Goal: Information Seeking & Learning: Learn about a topic

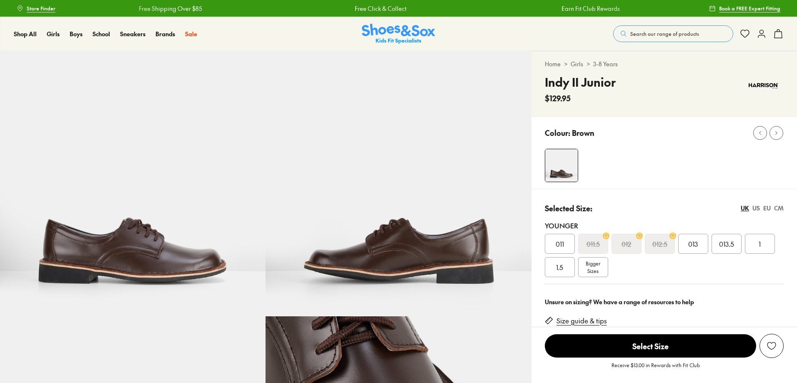
select select "*"
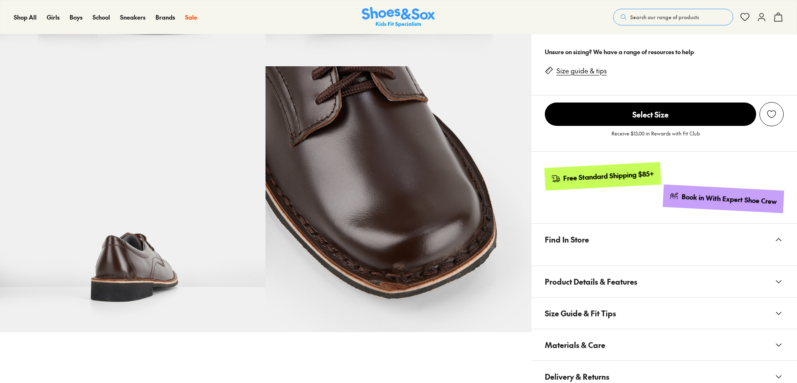
type input "**********"
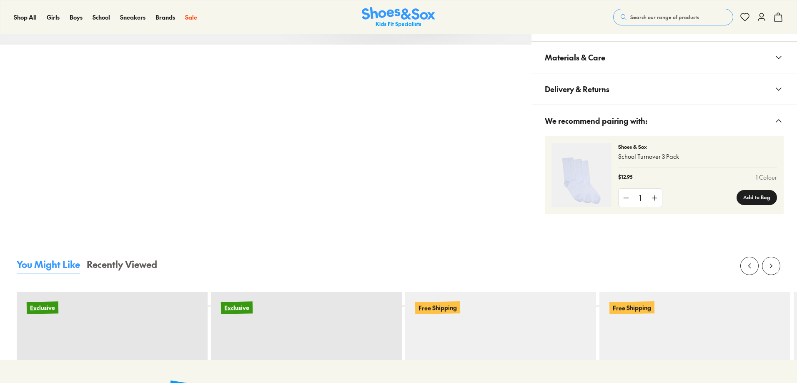
select select "*"
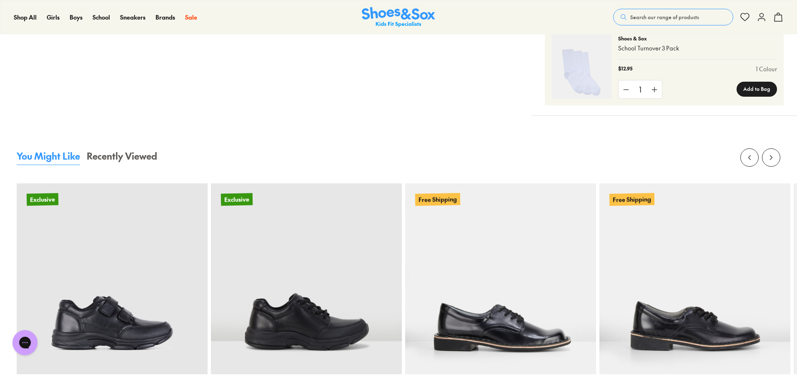
scroll to position [584, 0]
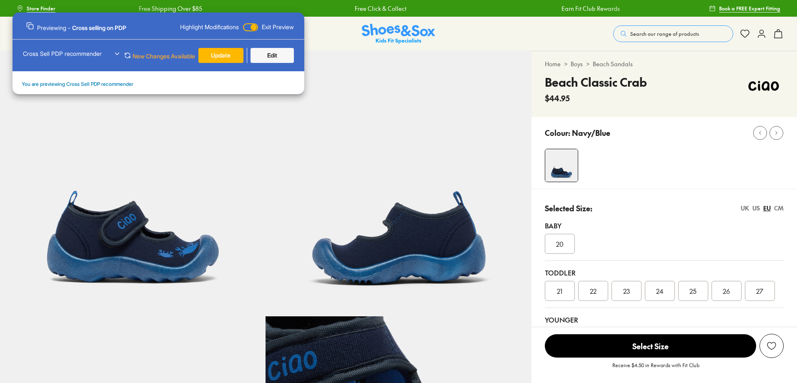
select select "*"
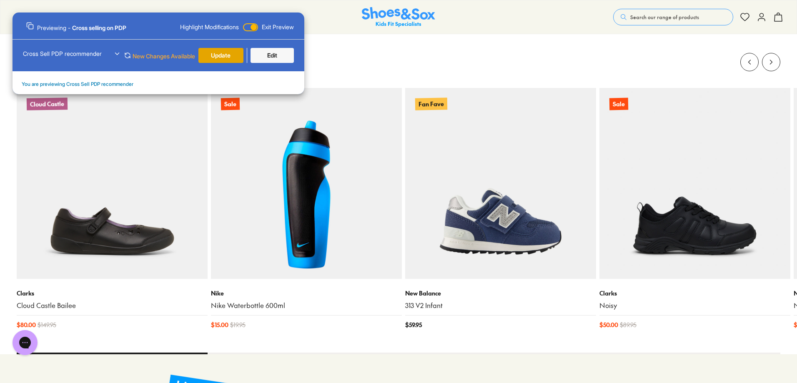
scroll to position [1342, 0]
click at [227, 57] on button "Update" at bounding box center [220, 55] width 45 height 15
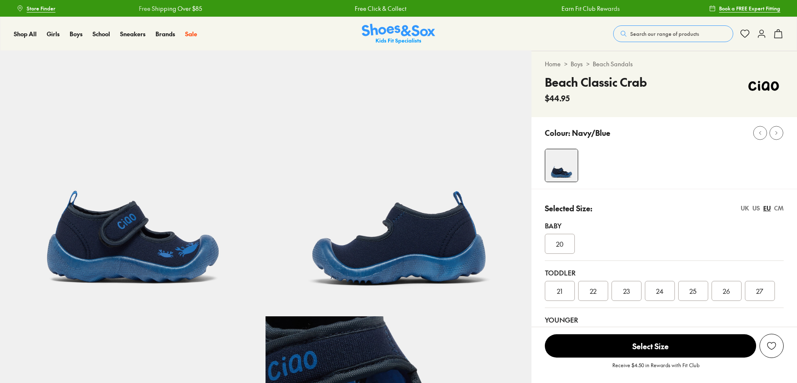
scroll to position [999, 0]
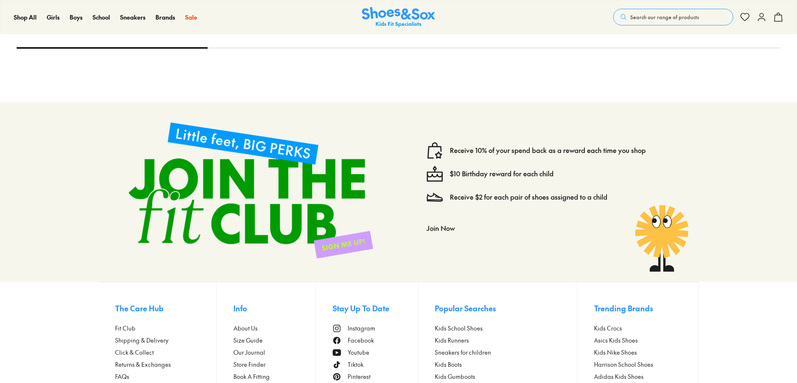
type input "**********"
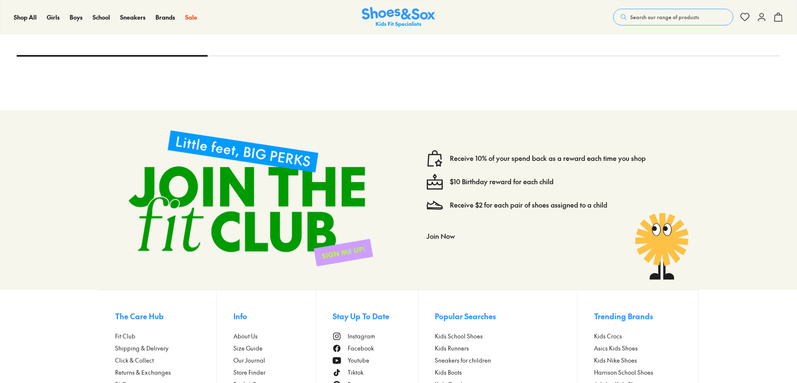
scroll to position [0, 0]
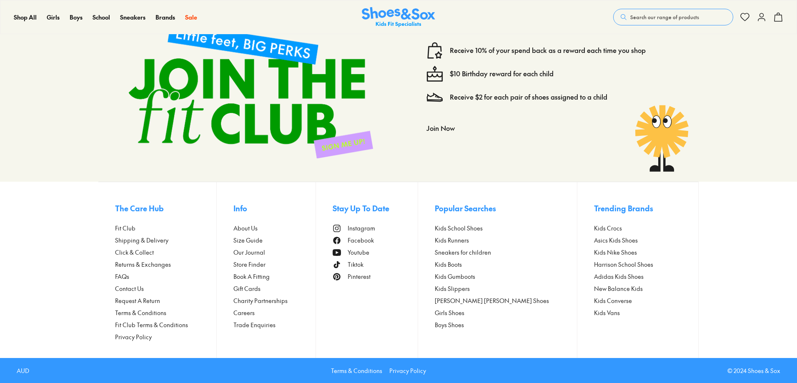
select select "*"
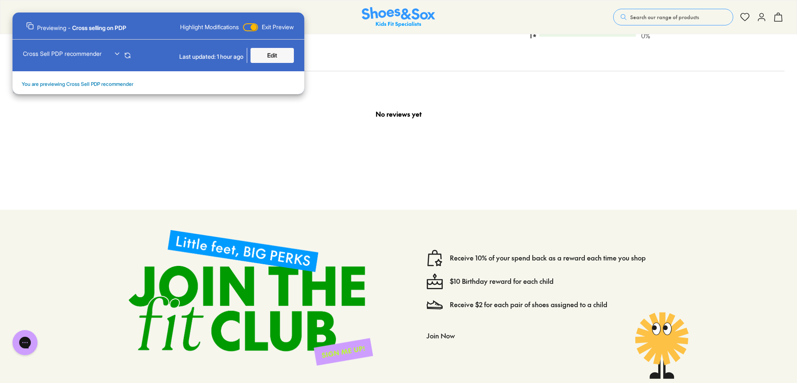
scroll to position [1092, 0]
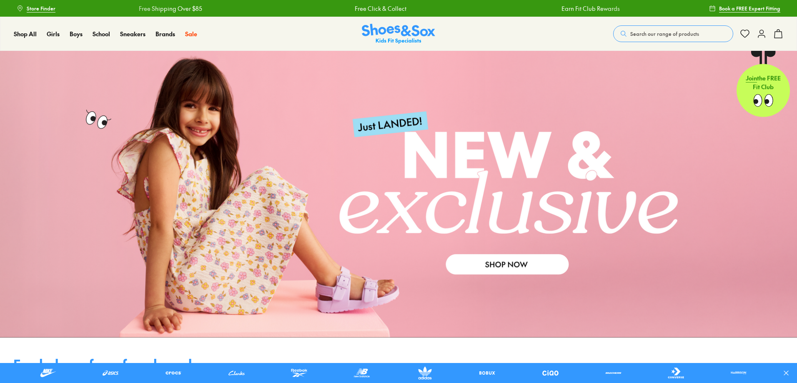
type input "**********"
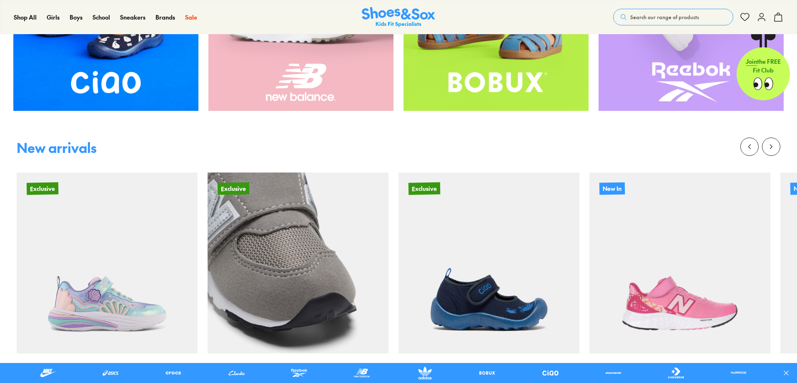
type input "**********"
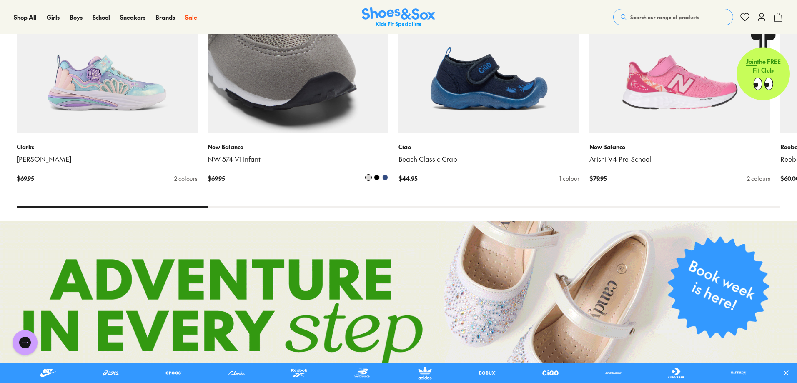
click at [291, 76] on img at bounding box center [298, 42] width 181 height 181
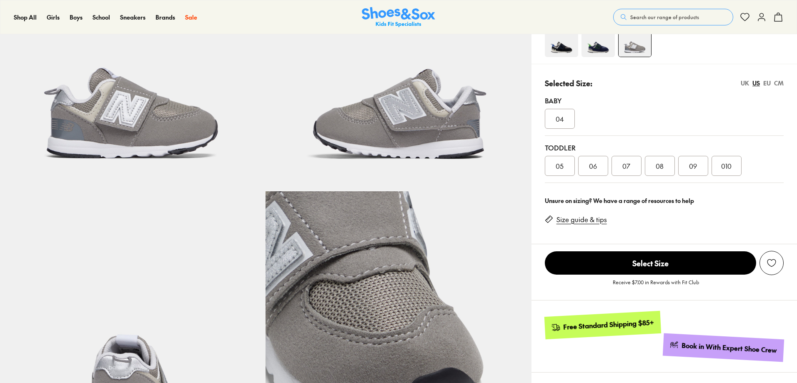
type input "**********"
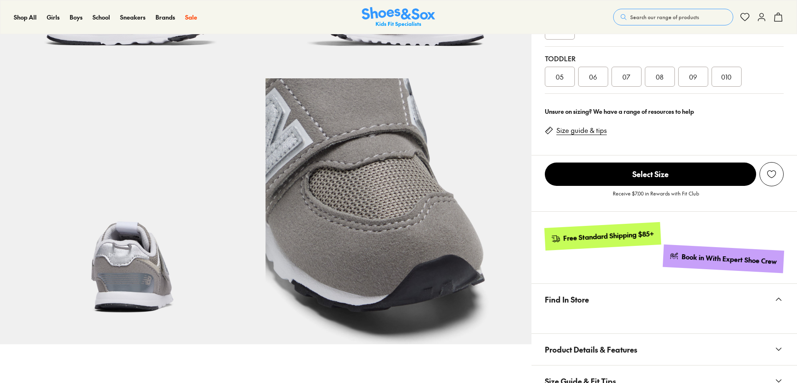
scroll to position [250, 0]
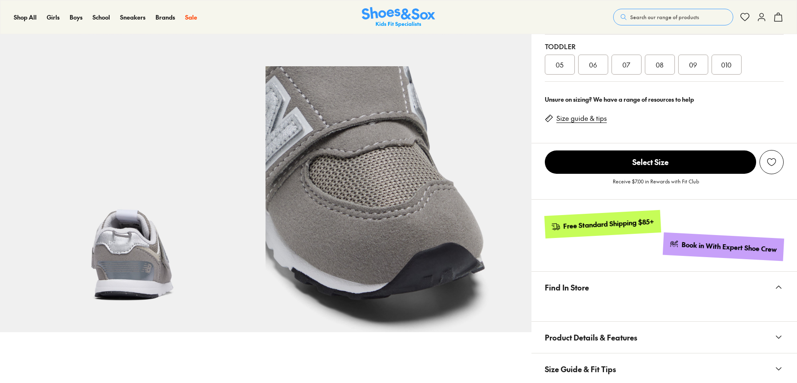
select select "*"
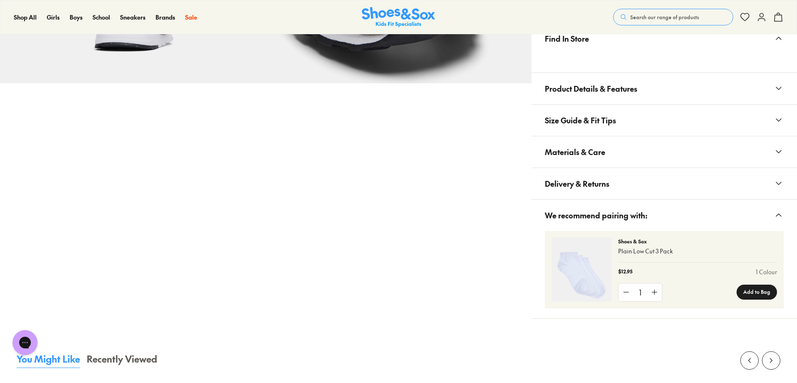
scroll to position [0, 0]
click at [752, 211] on button "We recommend pairing with:" at bounding box center [665, 215] width 266 height 31
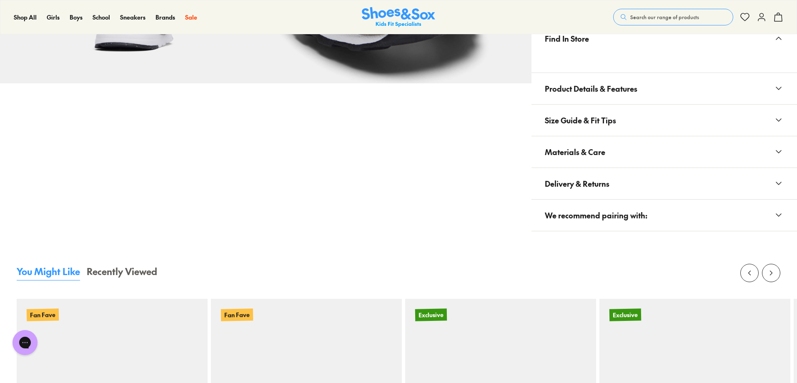
click at [752, 211] on button "We recommend pairing with:" at bounding box center [665, 215] width 266 height 31
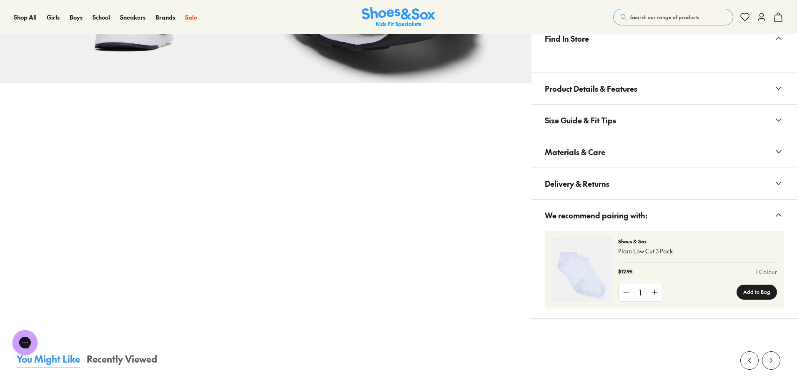
click at [554, 292] on img at bounding box center [582, 270] width 60 height 64
click at [552, 257] on img at bounding box center [582, 270] width 60 height 64
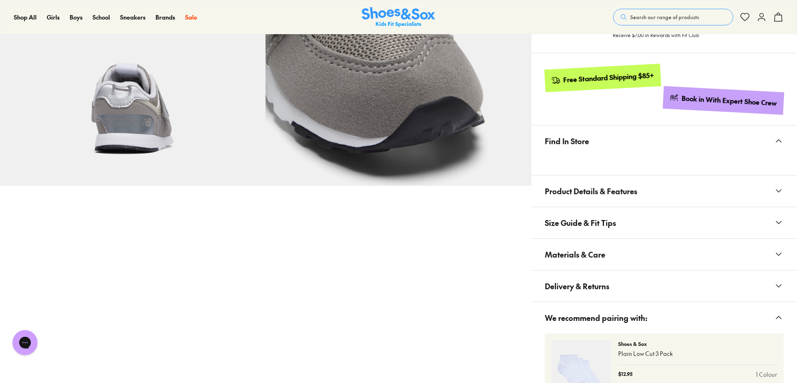
scroll to position [332, 0]
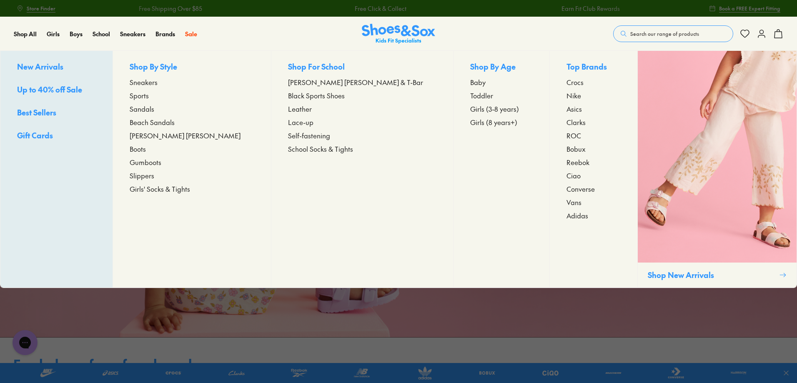
click at [175, 126] on span "Beach Sandals" at bounding box center [152, 122] width 45 height 10
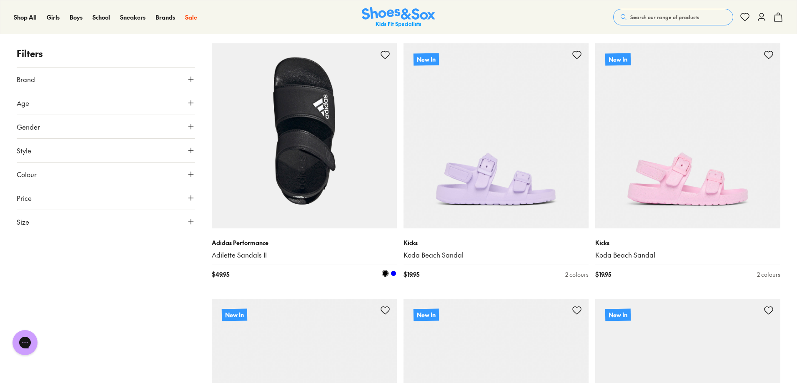
click at [339, 160] on img at bounding box center [304, 135] width 185 height 185
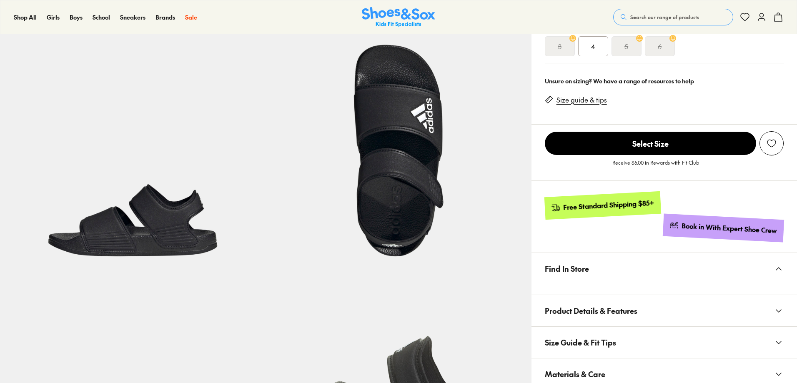
type input "**********"
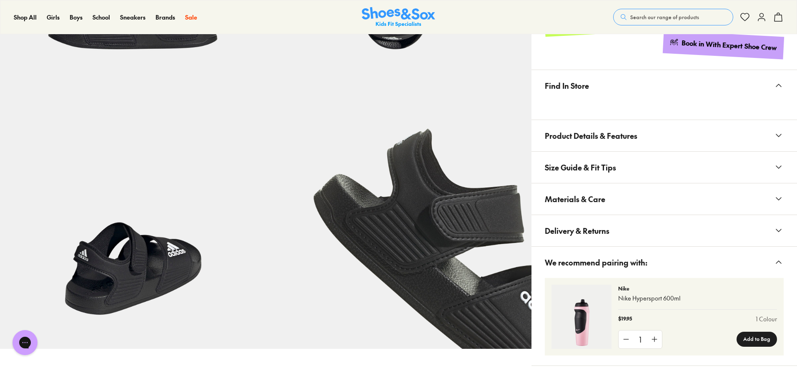
select select "*"
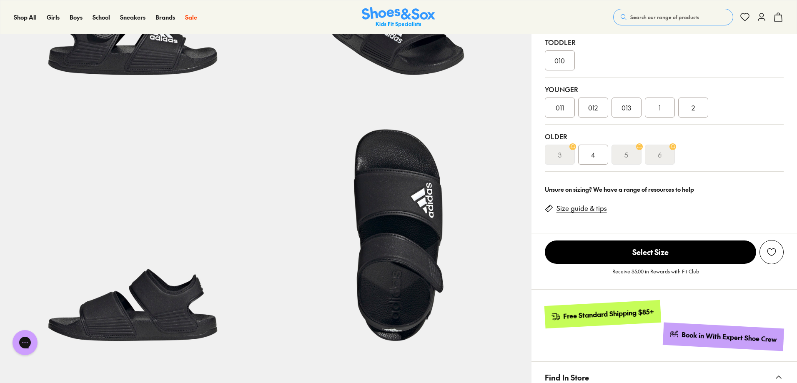
scroll to position [82, 0]
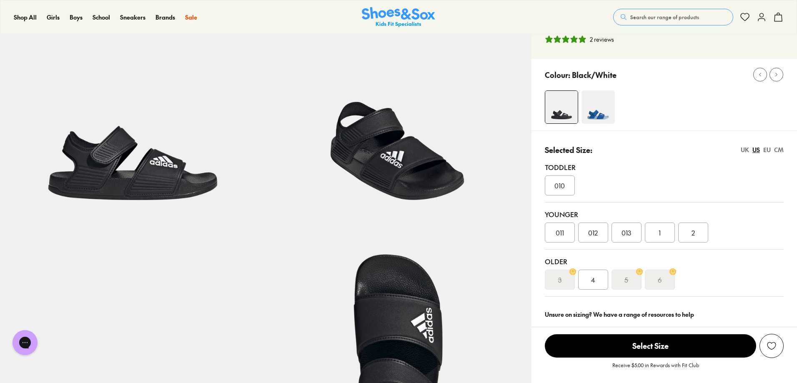
click at [591, 108] on img at bounding box center [598, 106] width 33 height 33
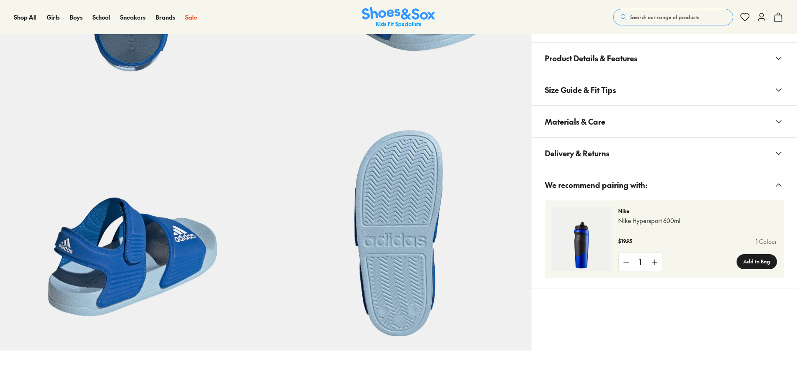
type input "**********"
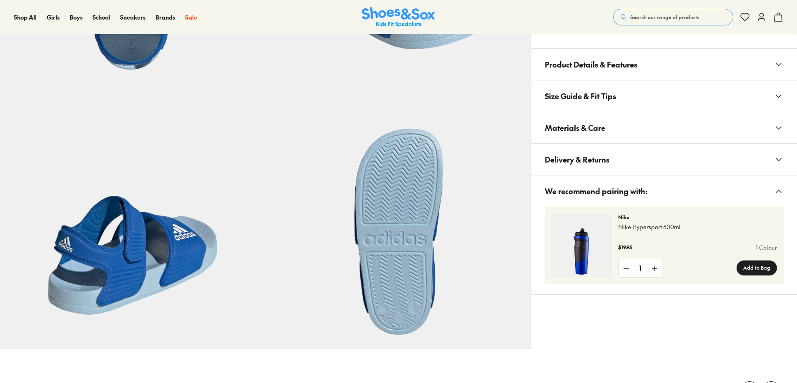
select select "*"
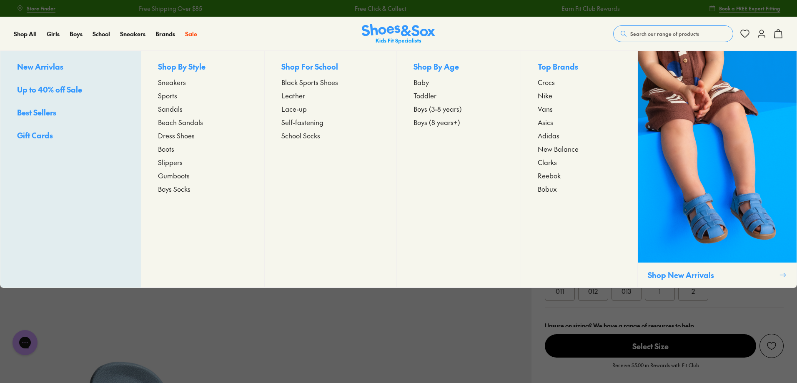
click at [171, 123] on span "Beach Sandals" at bounding box center [180, 122] width 45 height 10
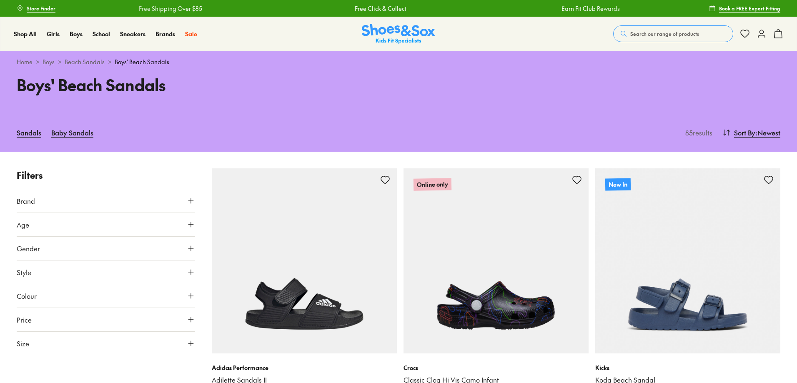
type input "**********"
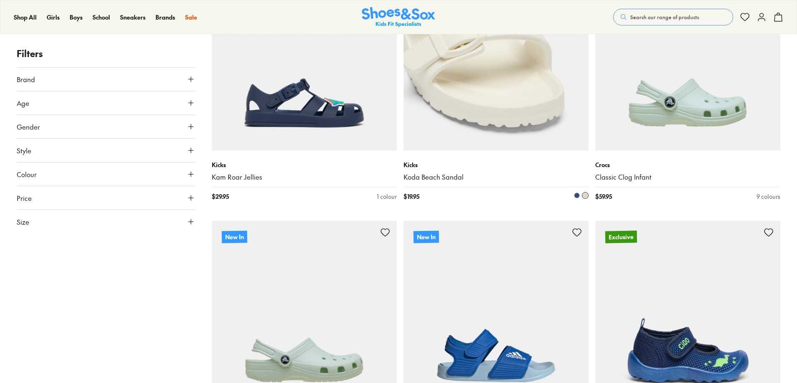
click at [559, 139] on img at bounding box center [496, 57] width 185 height 185
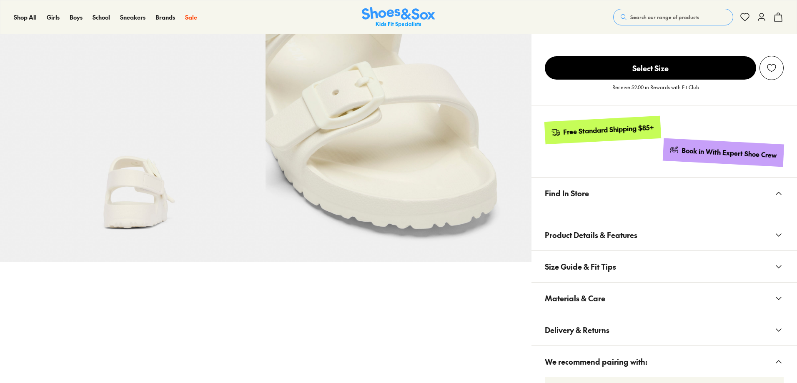
scroll to position [446, 0]
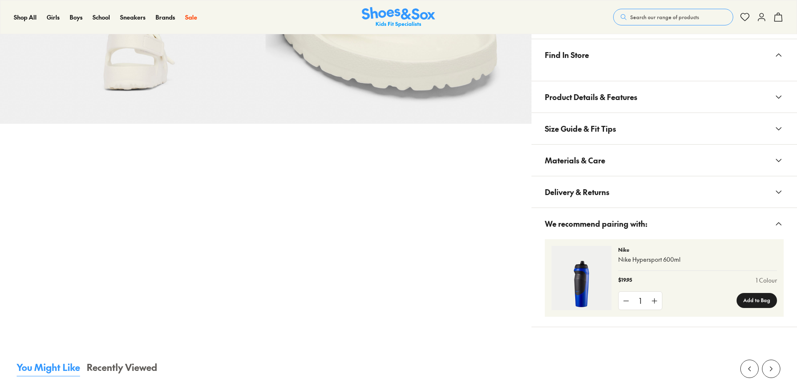
type input "**********"
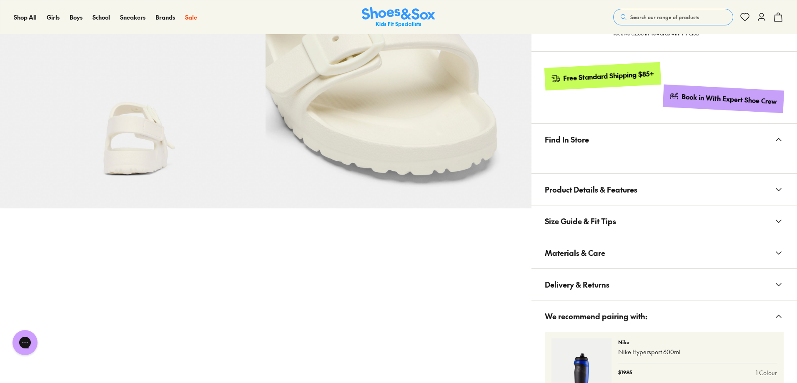
scroll to position [0, 0]
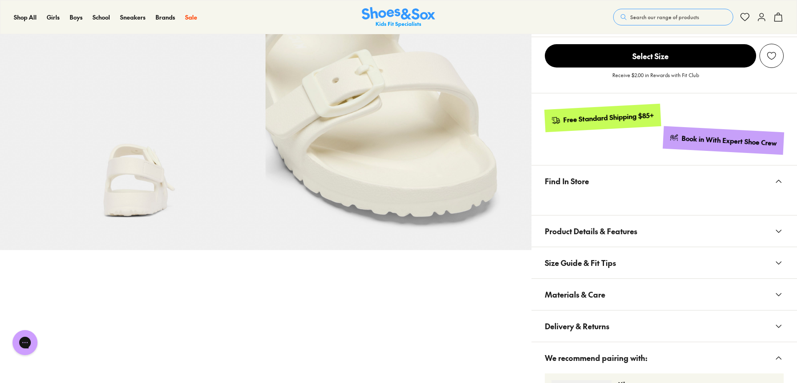
select select "*"
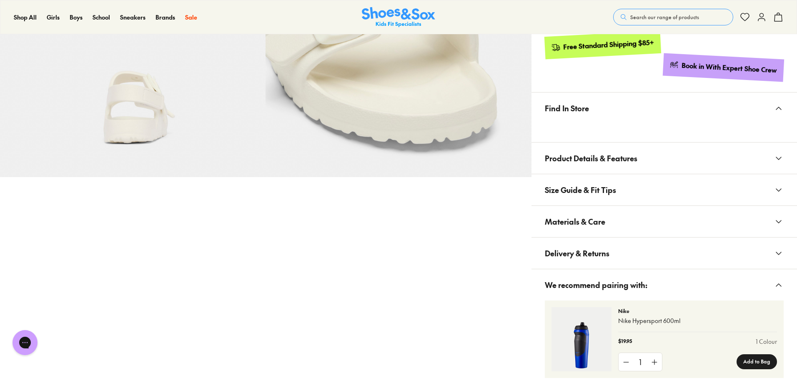
scroll to position [457, 0]
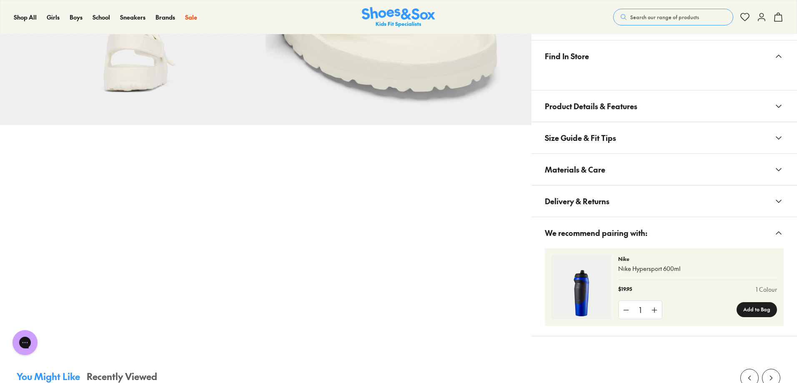
click at [778, 269] on div "Nike Nike Hypersport 600ml $19.95 1 Colour 1 Add to Bag Nike Hypersport 600ml G…" at bounding box center [664, 288] width 239 height 78
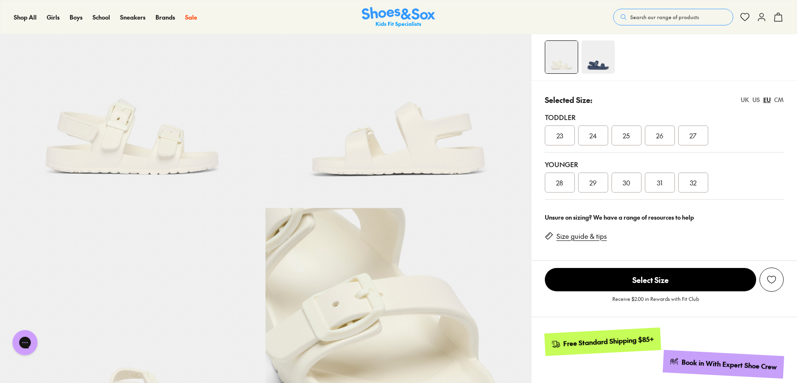
scroll to position [0, 0]
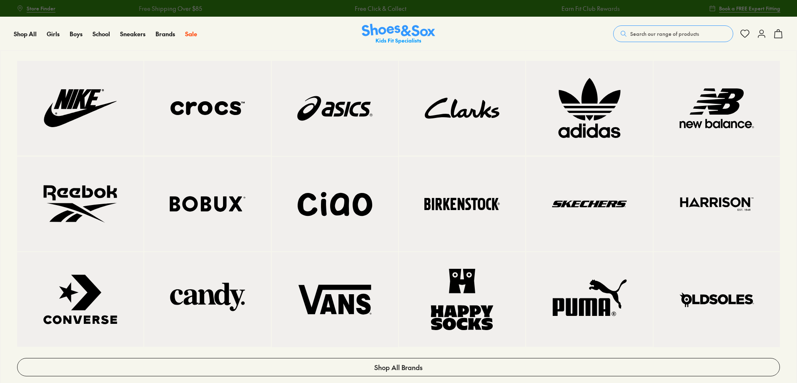
drag, startPoint x: 208, startPoint y: 116, endPoint x: 531, endPoint y: 115, distance: 322.3
click at [208, 116] on img at bounding box center [207, 108] width 93 height 61
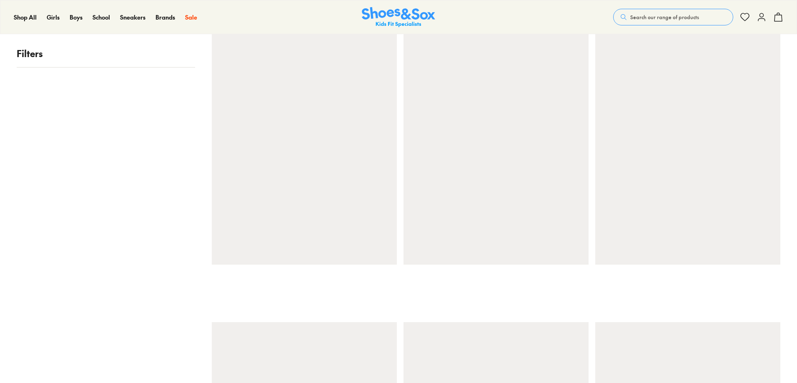
type input "**********"
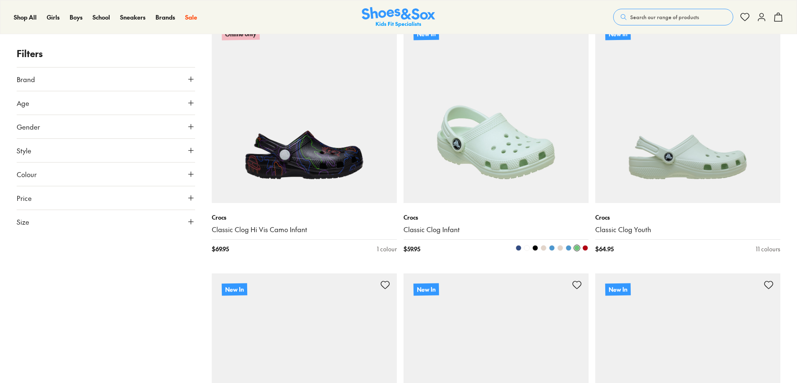
scroll to position [167, 0]
click at [544, 168] on img at bounding box center [496, 110] width 185 height 185
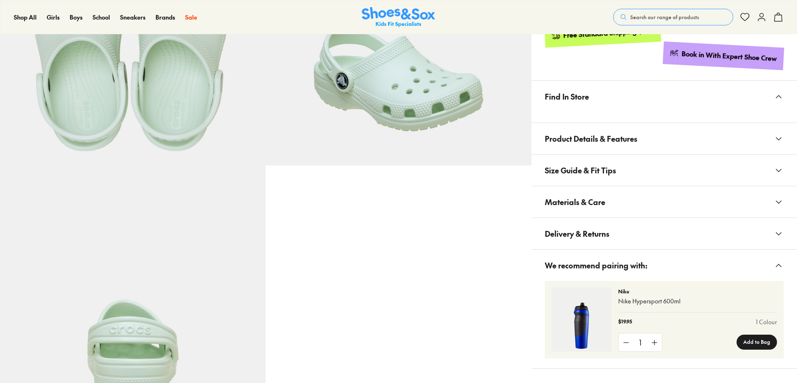
type input "**********"
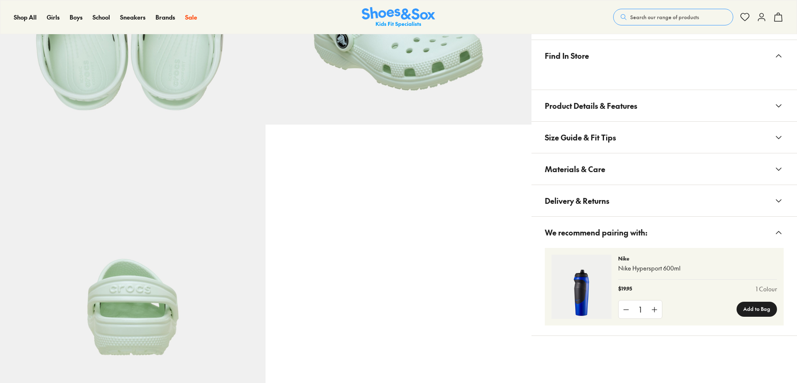
scroll to position [584, 0]
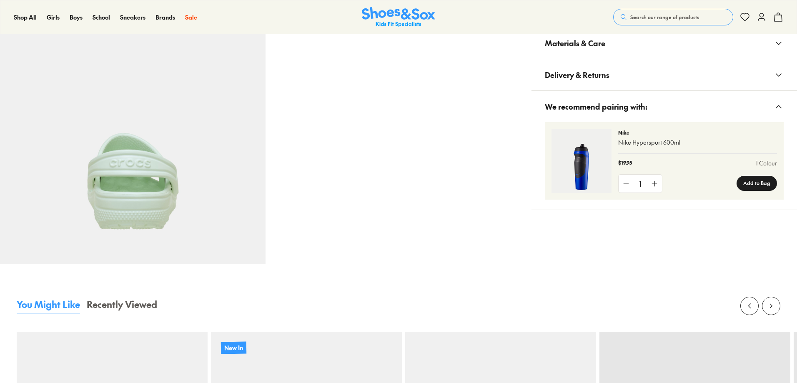
select select "*"
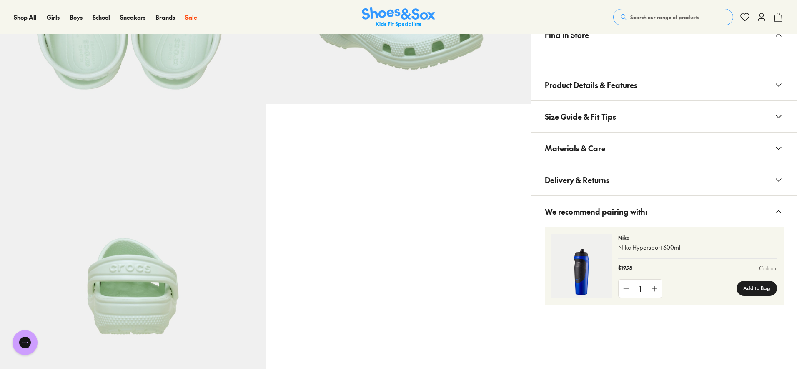
scroll to position [417, 0]
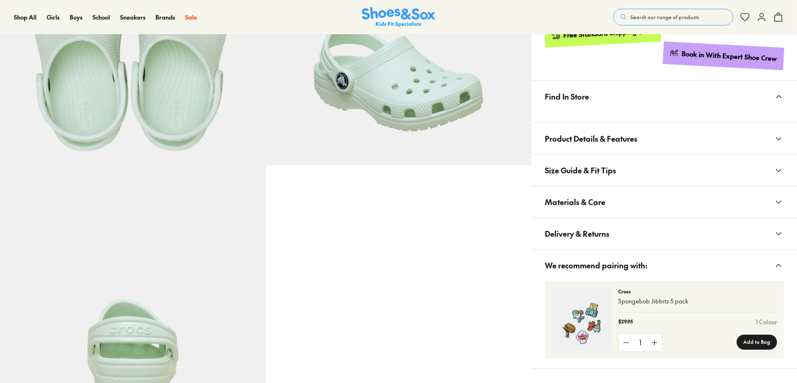
select select "*"
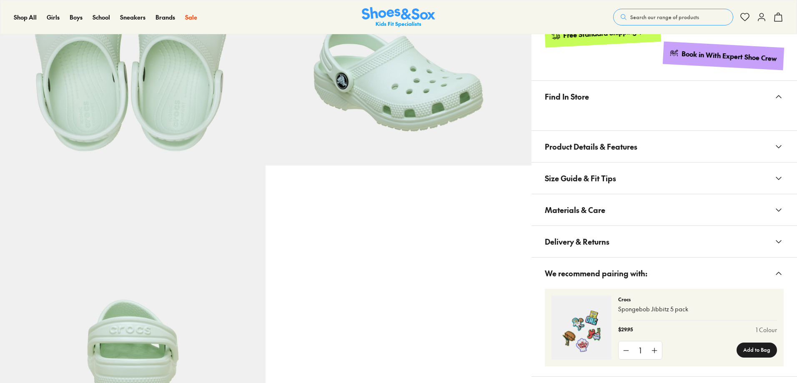
scroll to position [416, 0]
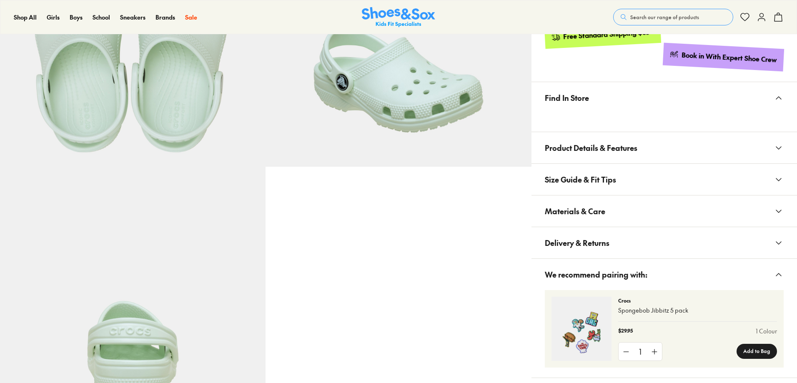
type input "**********"
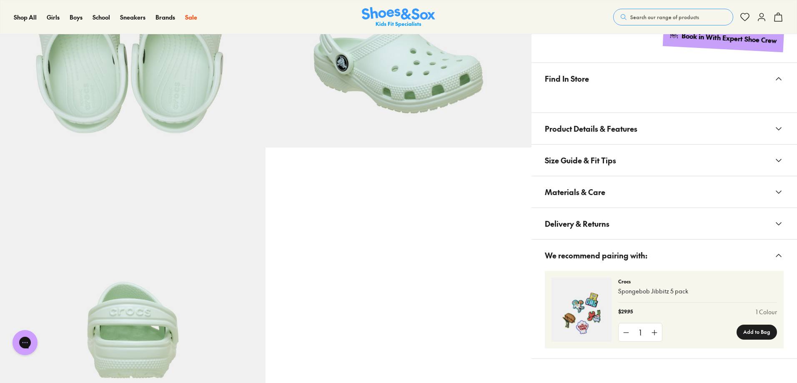
scroll to position [457, 0]
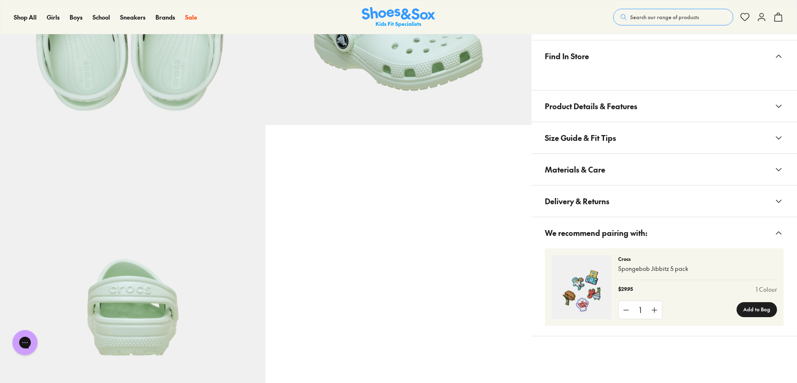
click at [590, 281] on img at bounding box center [582, 287] width 60 height 64
click at [672, 273] on p "Spongebob Jibbitz 5 pack" at bounding box center [697, 268] width 159 height 9
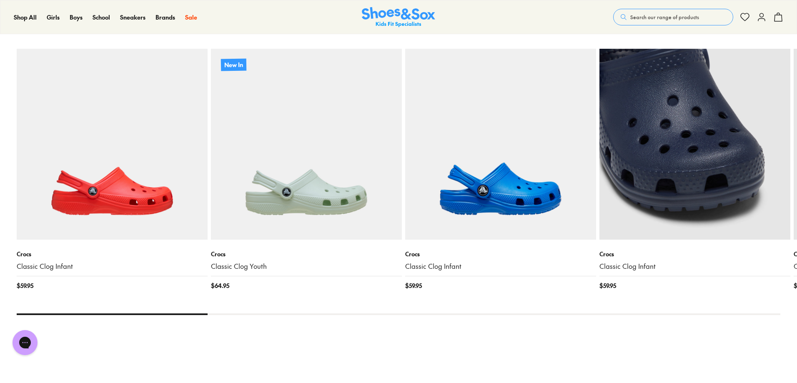
scroll to position [791, 0]
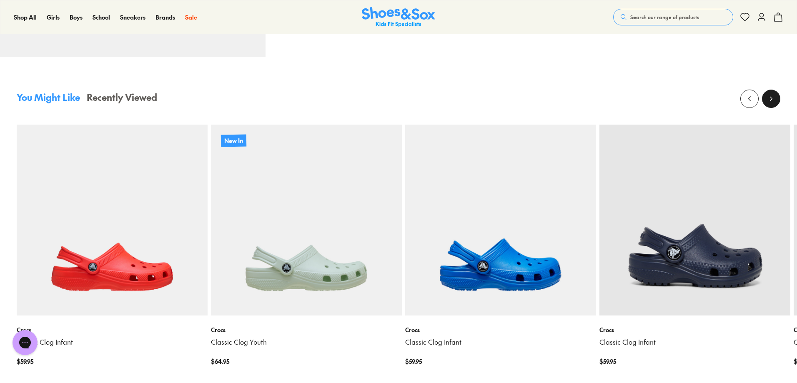
click at [767, 100] on icon at bounding box center [771, 99] width 8 height 8
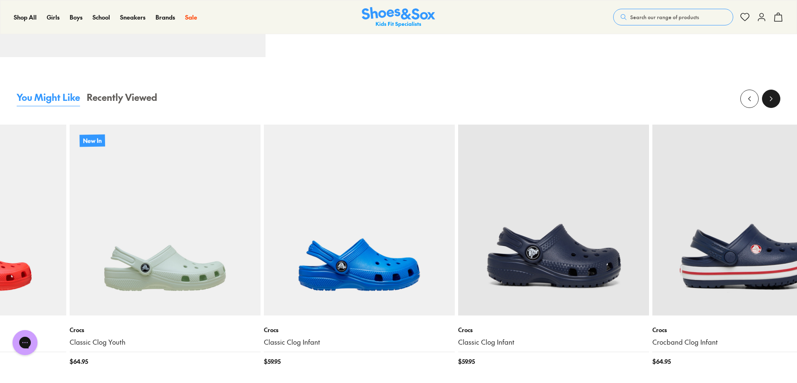
click at [767, 100] on icon at bounding box center [771, 99] width 8 height 8
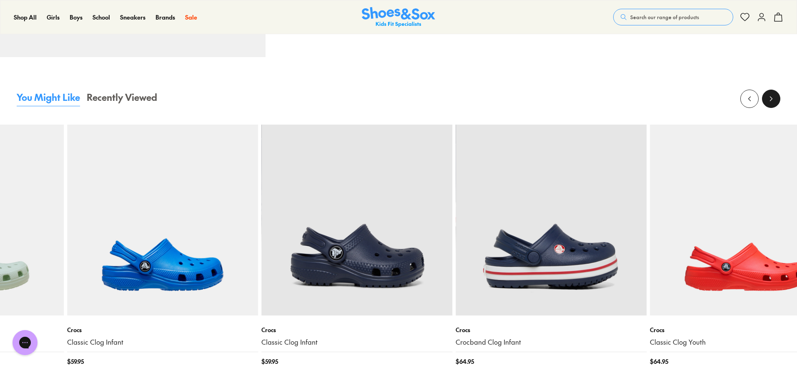
click at [767, 100] on icon at bounding box center [771, 99] width 8 height 8
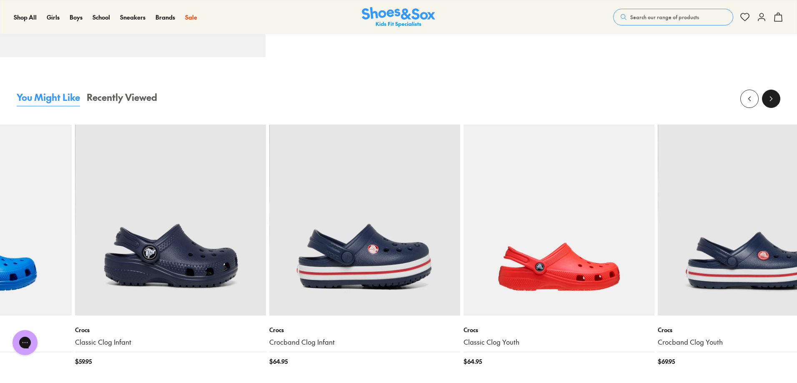
click at [767, 100] on icon at bounding box center [771, 99] width 8 height 8
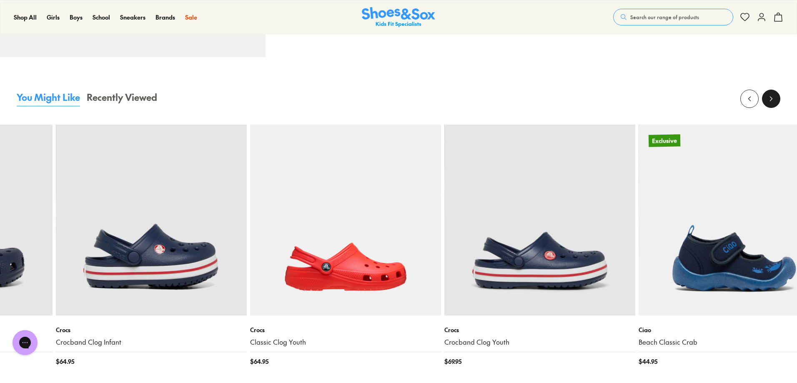
click at [767, 100] on icon at bounding box center [771, 99] width 8 height 8
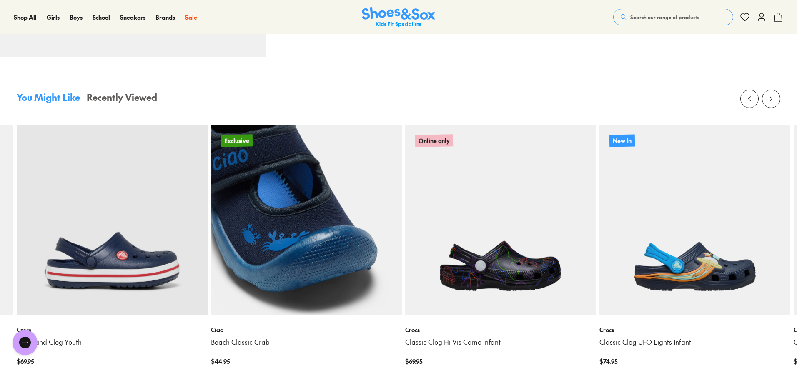
click at [367, 196] on img at bounding box center [306, 220] width 191 height 191
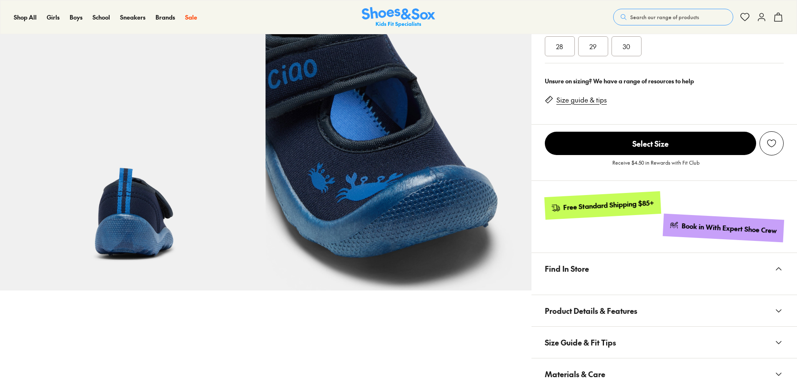
type input "**********"
select select "*"
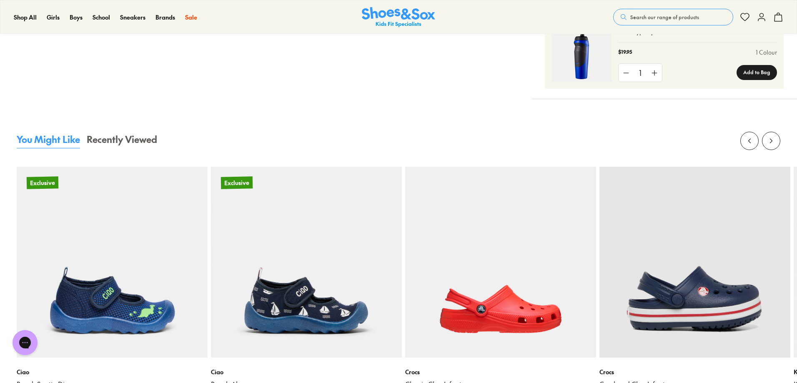
scroll to position [792, 0]
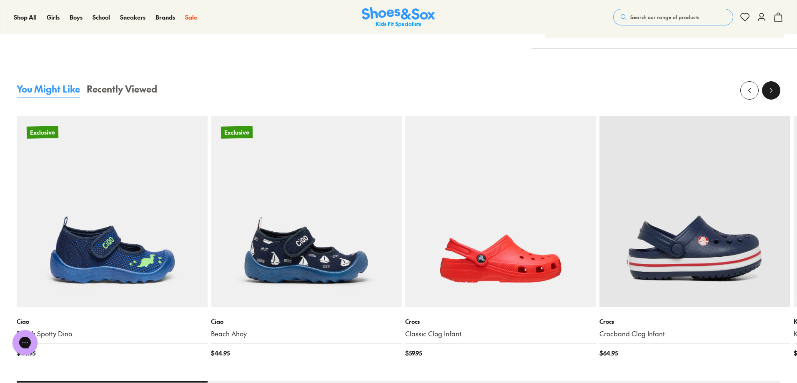
click at [778, 89] on button at bounding box center [771, 90] width 18 height 18
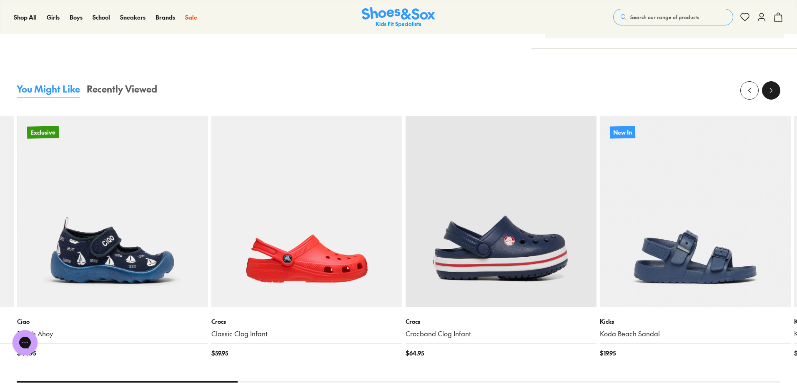
click at [778, 89] on button at bounding box center [771, 90] width 18 height 18
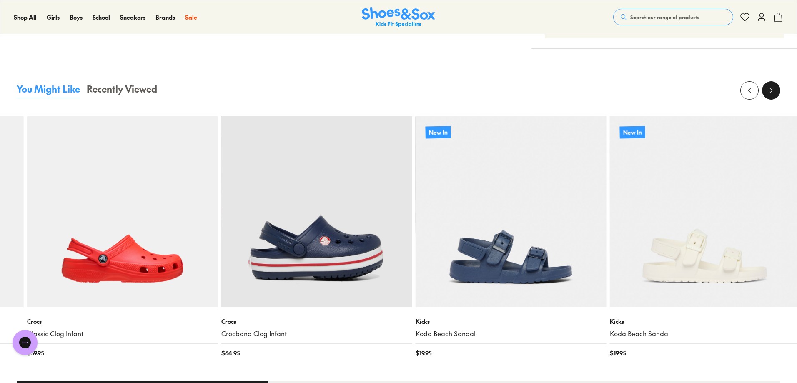
click at [778, 89] on button at bounding box center [771, 90] width 18 height 18
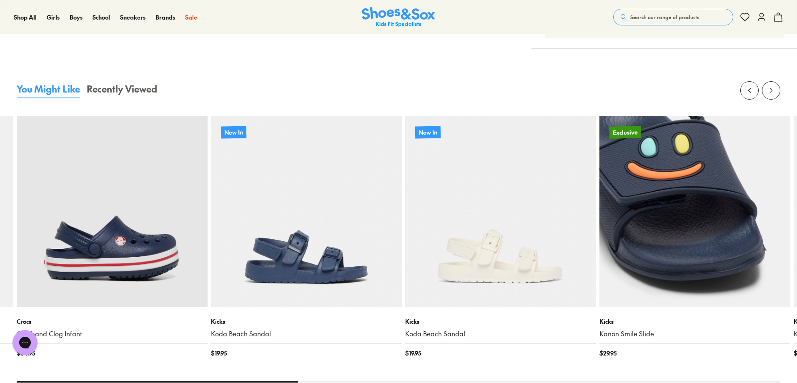
click at [677, 277] on img at bounding box center [695, 211] width 191 height 191
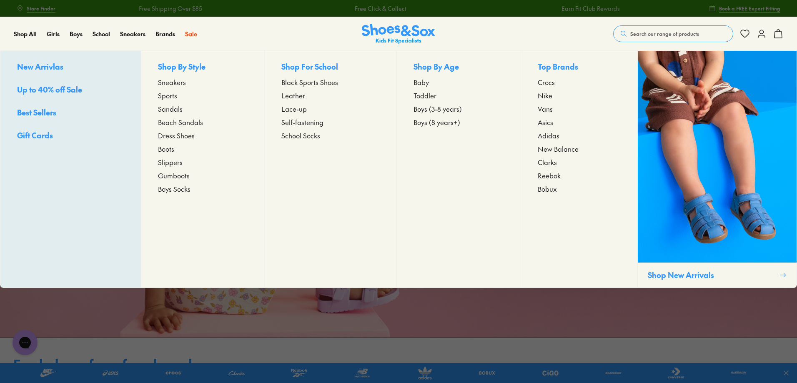
click at [173, 136] on span "Dress Shoes" at bounding box center [176, 136] width 37 height 10
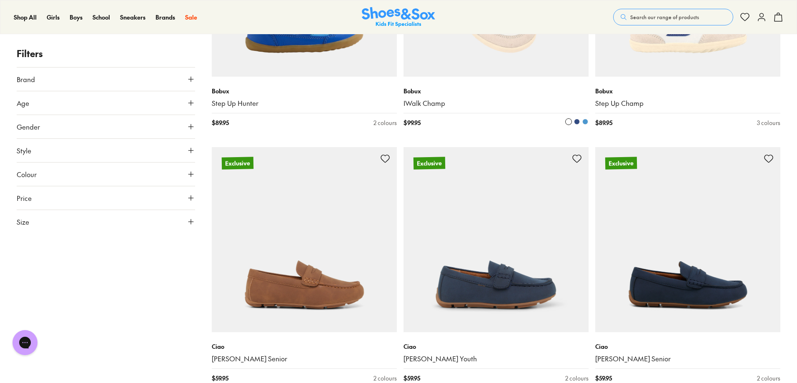
scroll to position [625, 0]
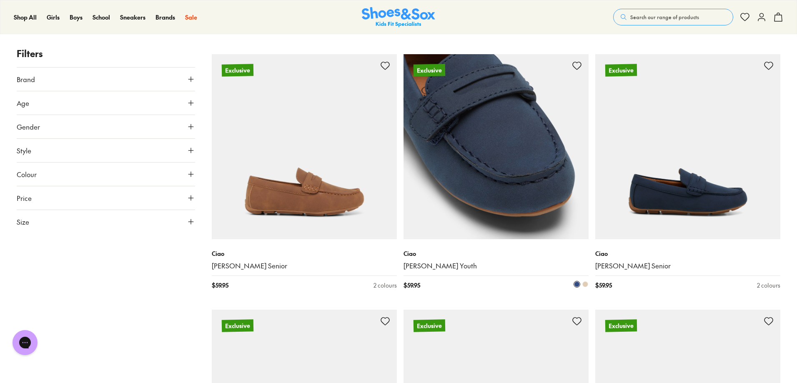
click at [504, 213] on img at bounding box center [496, 146] width 185 height 185
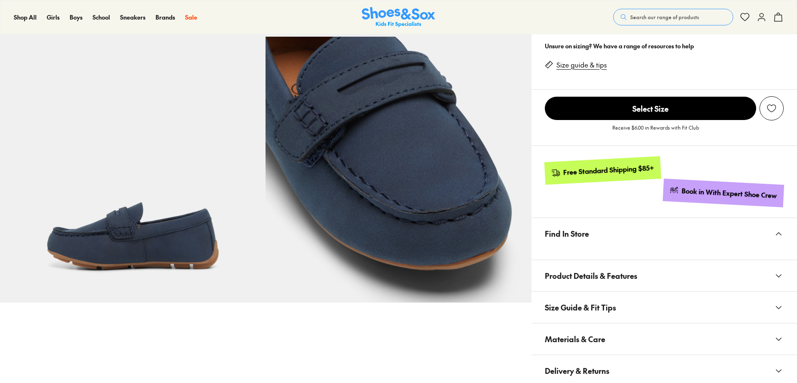
scroll to position [292, 0]
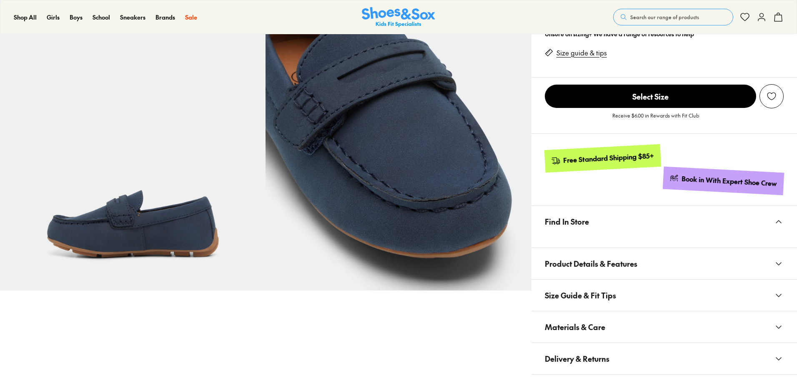
type input "**********"
select select "*"
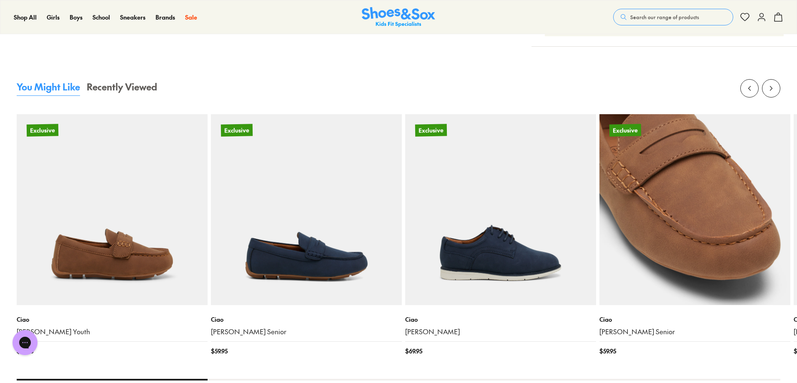
scroll to position [624, 0]
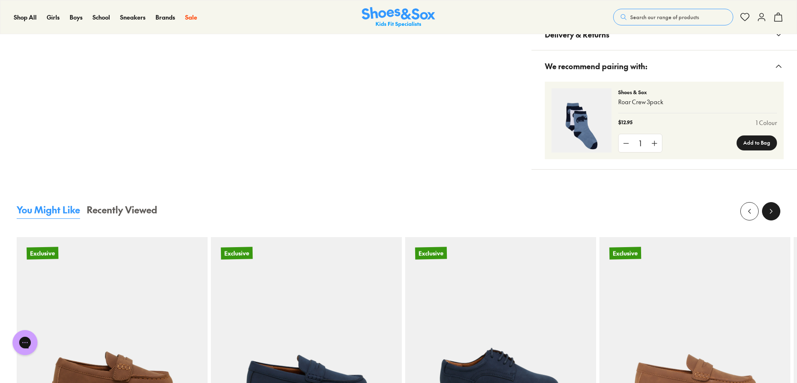
click at [771, 211] on icon at bounding box center [771, 211] width 8 height 8
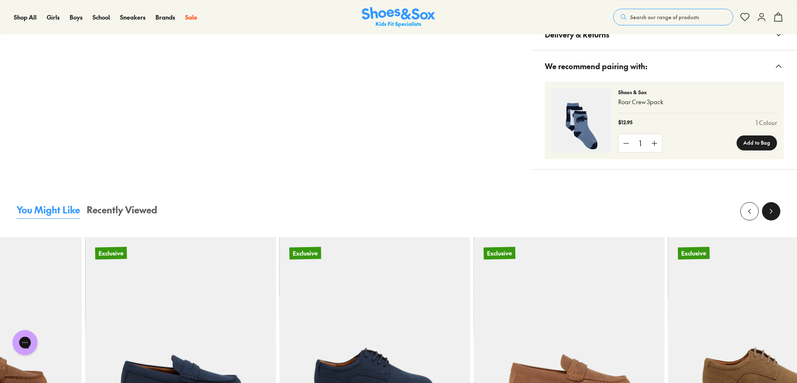
click at [771, 211] on icon at bounding box center [771, 211] width 8 height 8
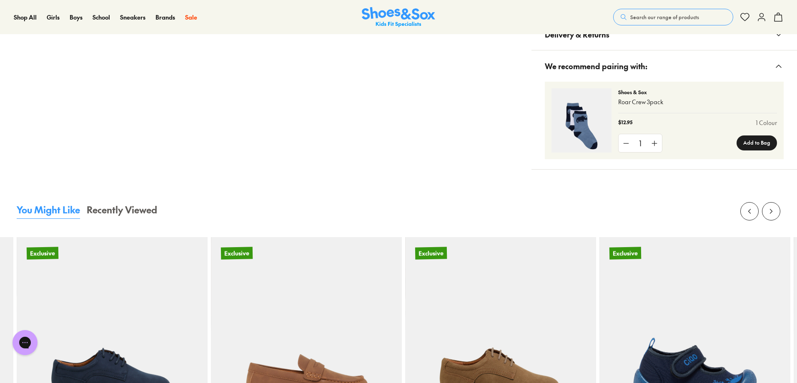
click at [684, 11] on button "Search our range of products" at bounding box center [673, 17] width 120 height 17
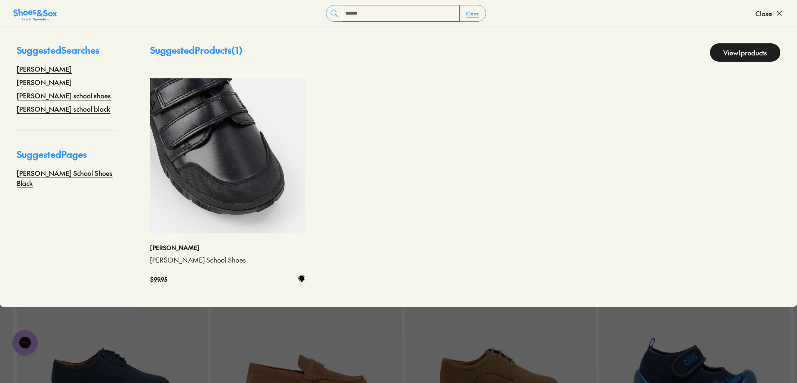
type input "******"
click at [232, 181] on img at bounding box center [227, 155] width 155 height 155
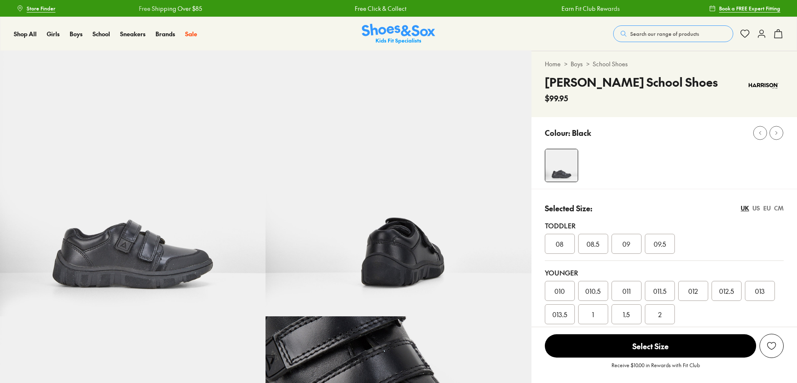
type input "**********"
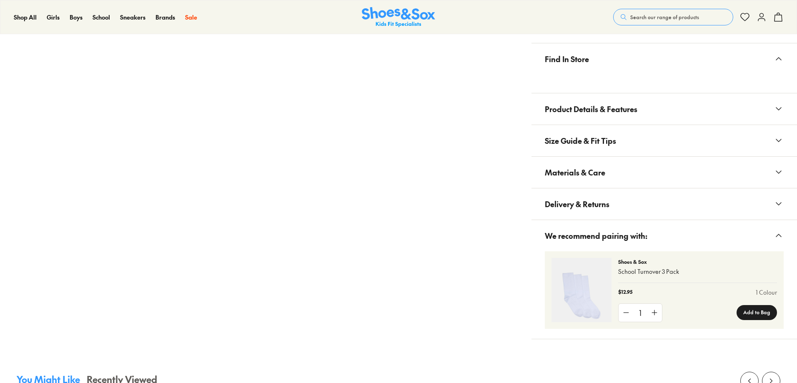
scroll to position [584, 0]
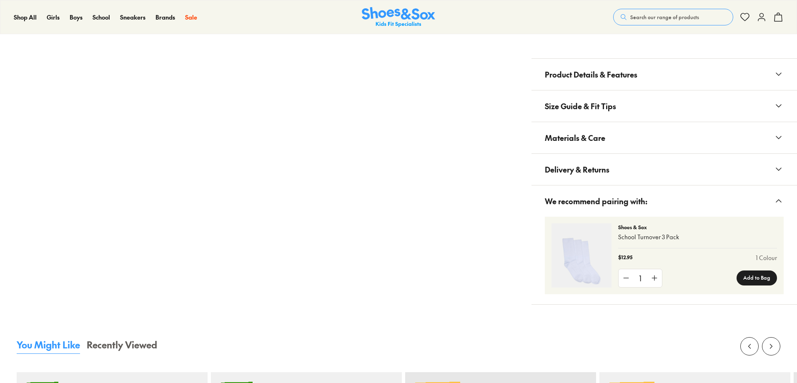
select select "*"
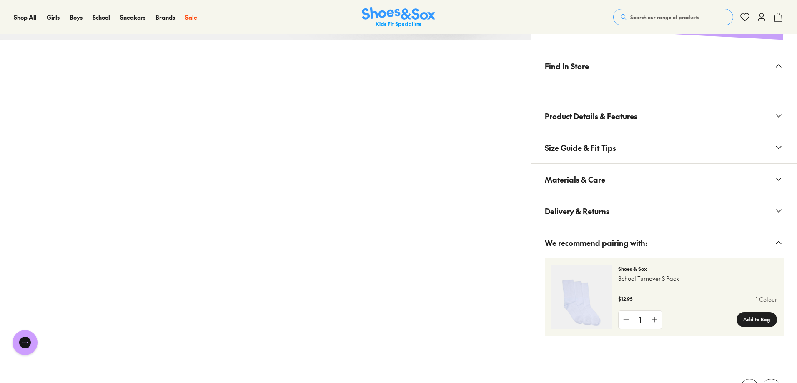
scroll to position [751, 0]
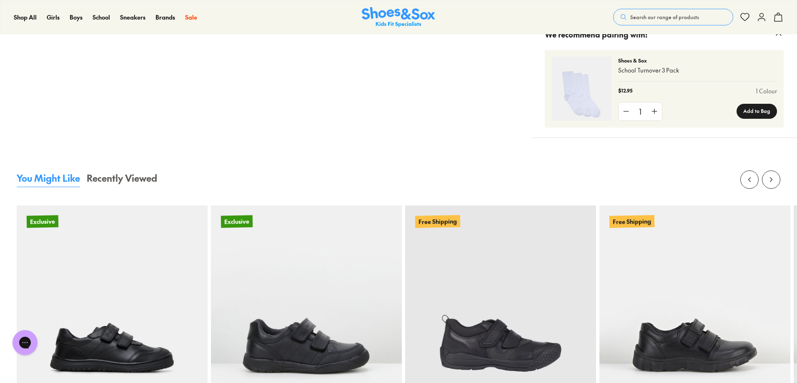
click at [145, 181] on button "Recently Viewed" at bounding box center [122, 179] width 70 height 16
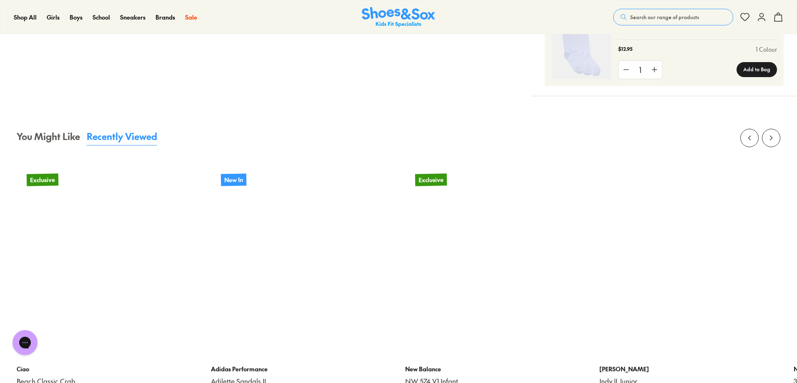
scroll to position [917, 0]
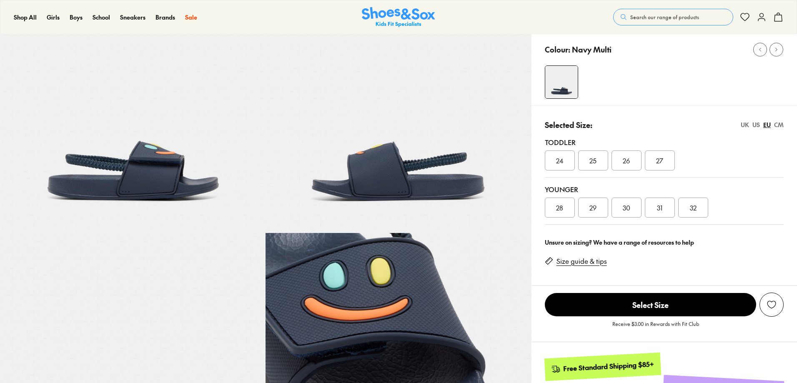
type input "**********"
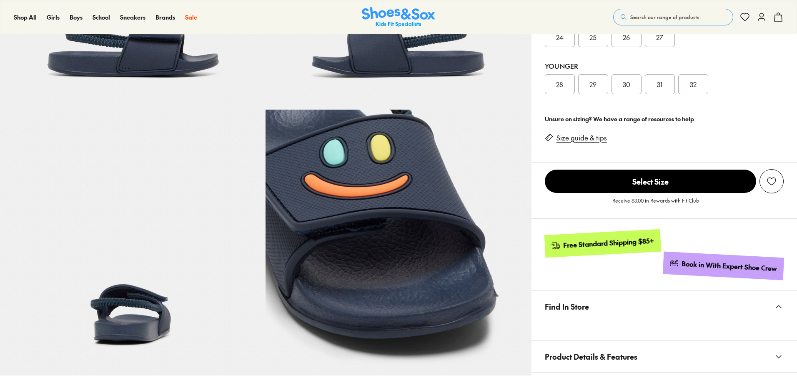
select select "*"
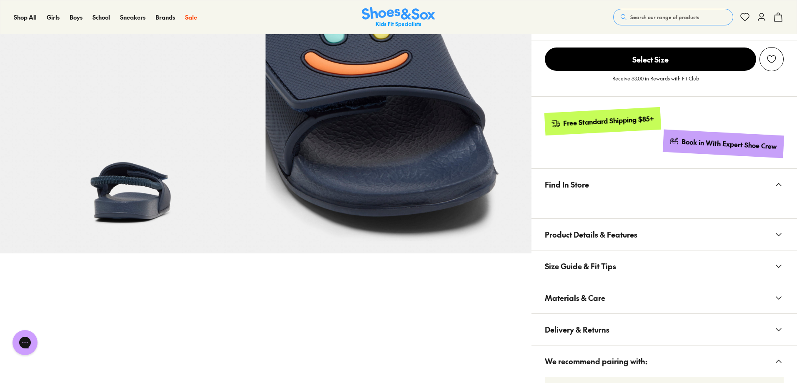
scroll to position [250, 0]
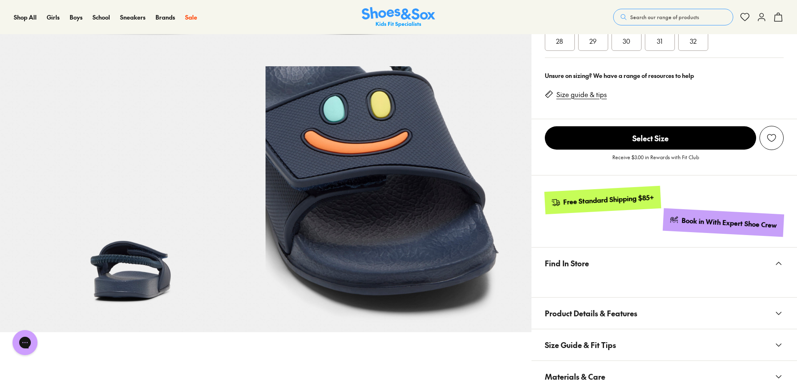
click at [686, 15] on span "Search our range of products" at bounding box center [664, 17] width 69 height 8
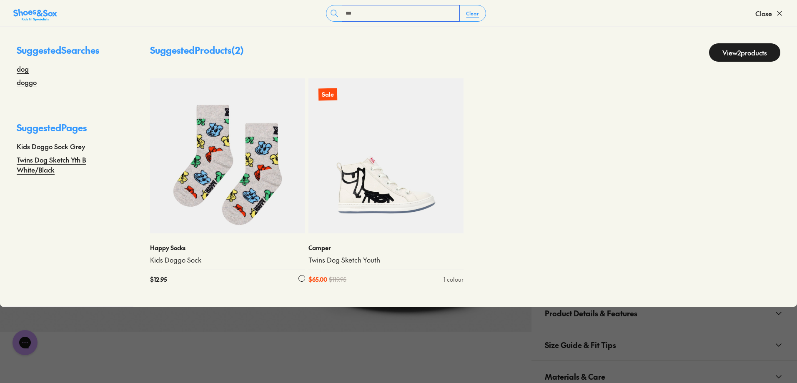
type input "***"
click at [254, 136] on img at bounding box center [227, 155] width 155 height 155
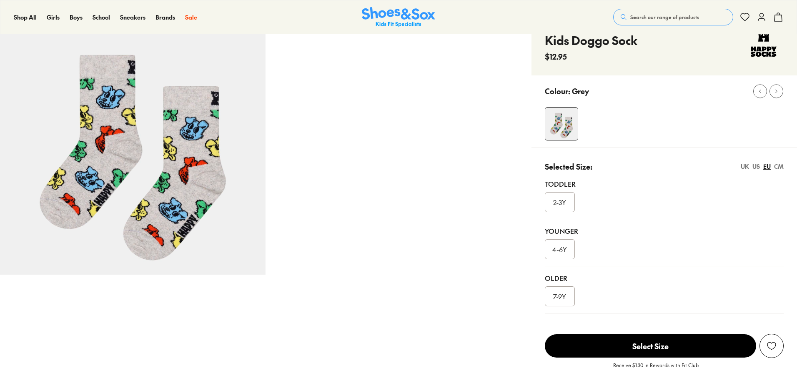
click at [197, 252] on img at bounding box center [133, 142] width 266 height 266
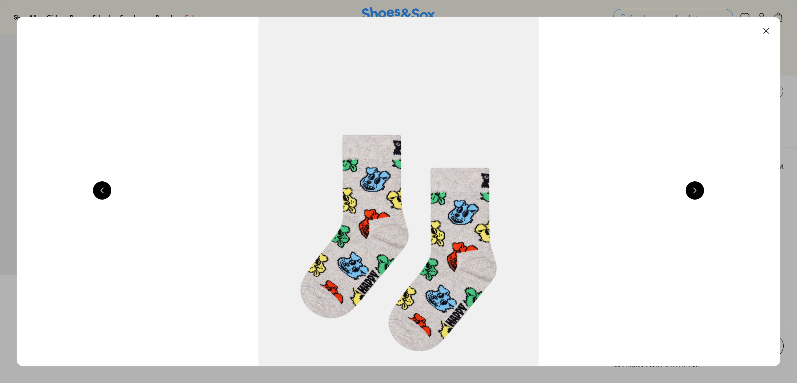
scroll to position [0, 767]
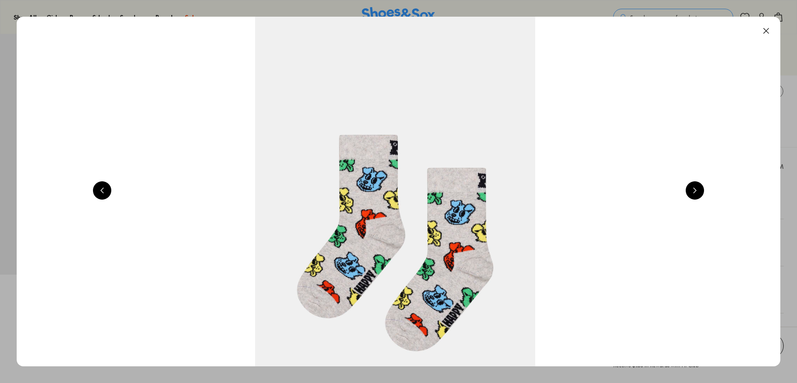
select select "*"
click at [399, 151] on img at bounding box center [395, 192] width 764 height 350
click at [776, 31] on button at bounding box center [766, 31] width 18 height 18
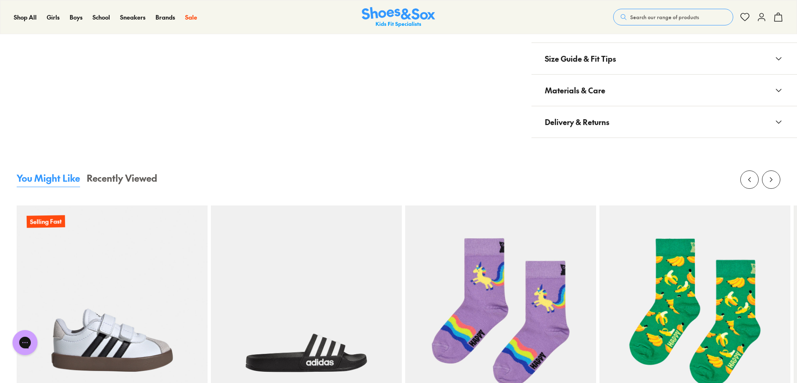
scroll to position [500, 0]
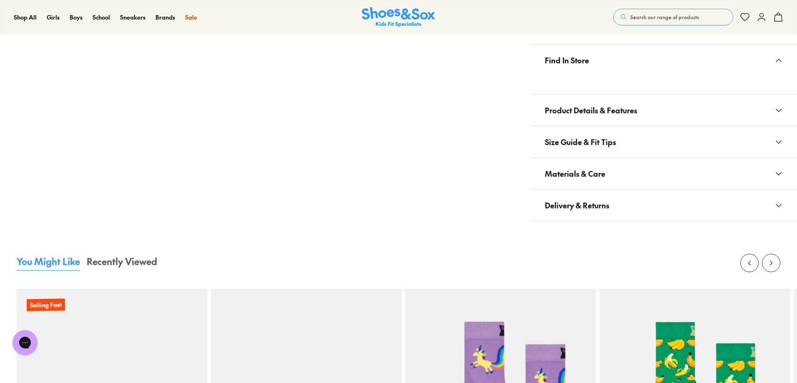
click at [603, 180] on span "Materials & Care" at bounding box center [575, 173] width 60 height 25
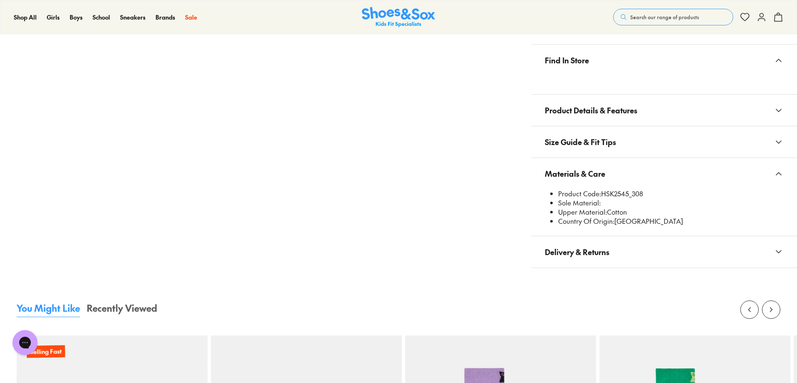
drag, startPoint x: 650, startPoint y: 195, endPoint x: 604, endPoint y: 194, distance: 46.7
click at [604, 194] on li "Product Code: HSK2545_308" at bounding box center [671, 193] width 226 height 9
copy li "HSK2545_308"
